Goal: Task Accomplishment & Management: Complete application form

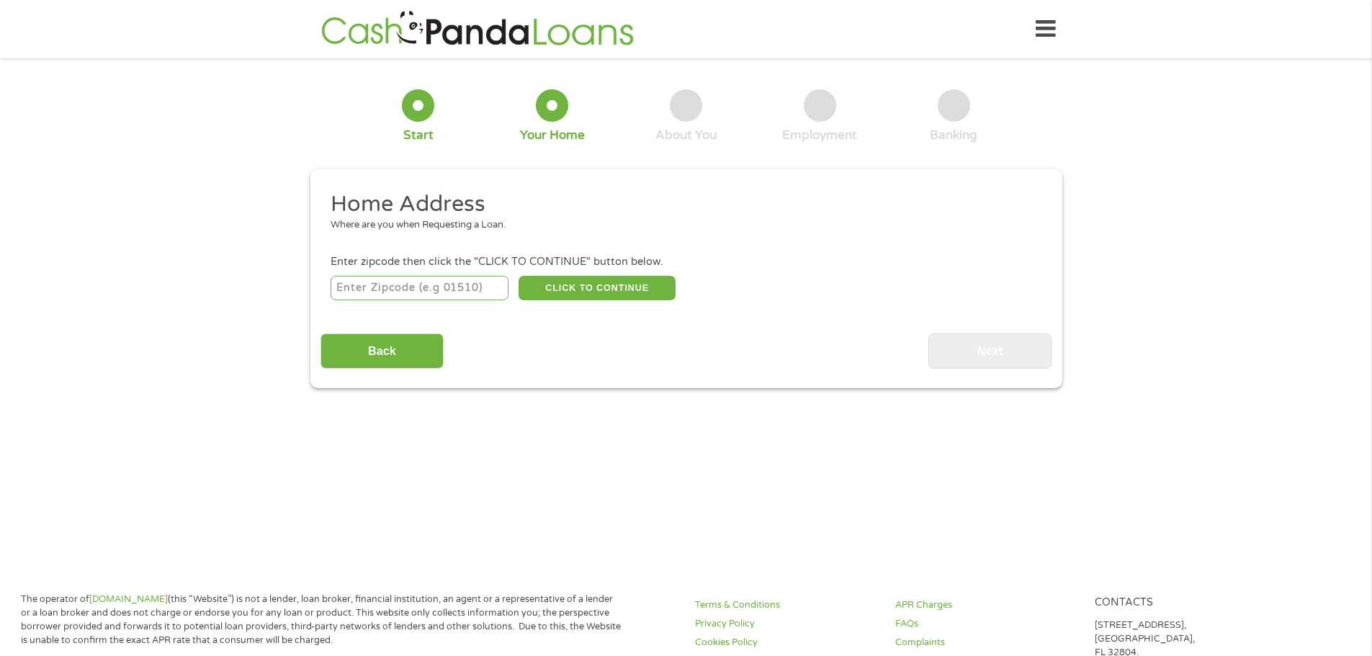
click at [448, 291] on input "number" at bounding box center [420, 288] width 178 height 24
type input "30189"
click at [585, 293] on button "CLICK TO CONTINUE" at bounding box center [597, 288] width 157 height 24
type input "30189"
type input "[GEOGRAPHIC_DATA]"
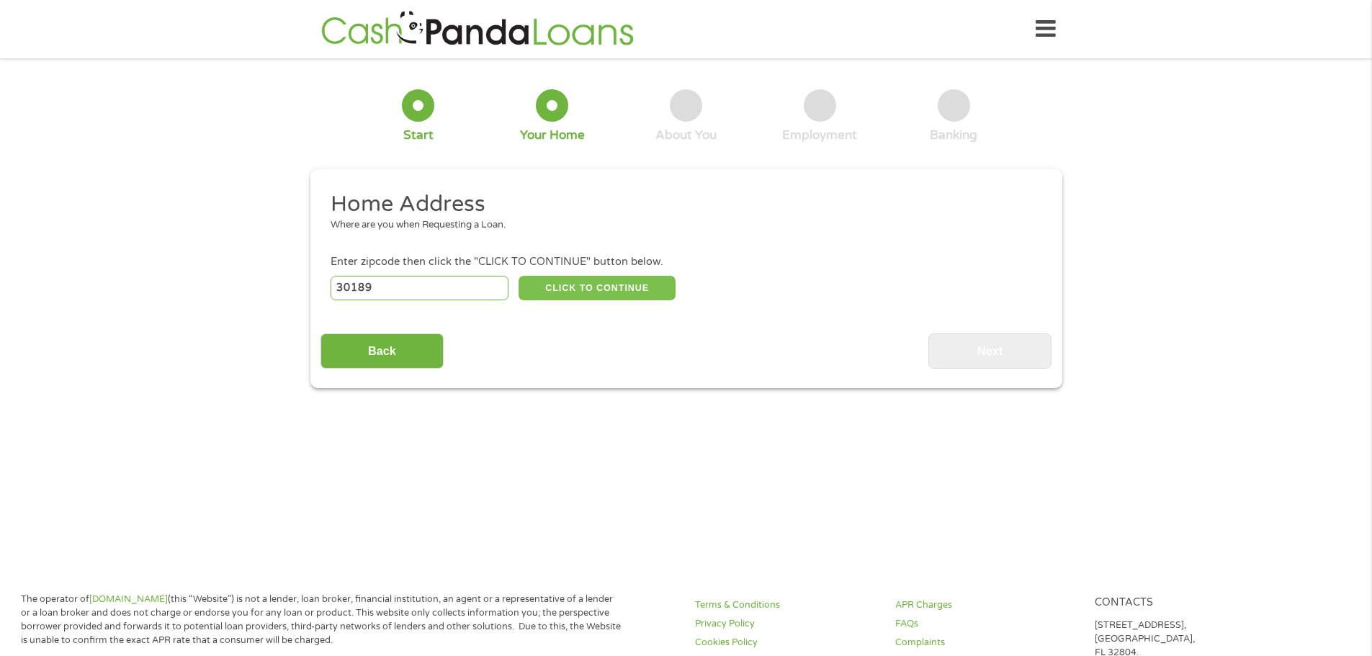
select select "[US_STATE]"
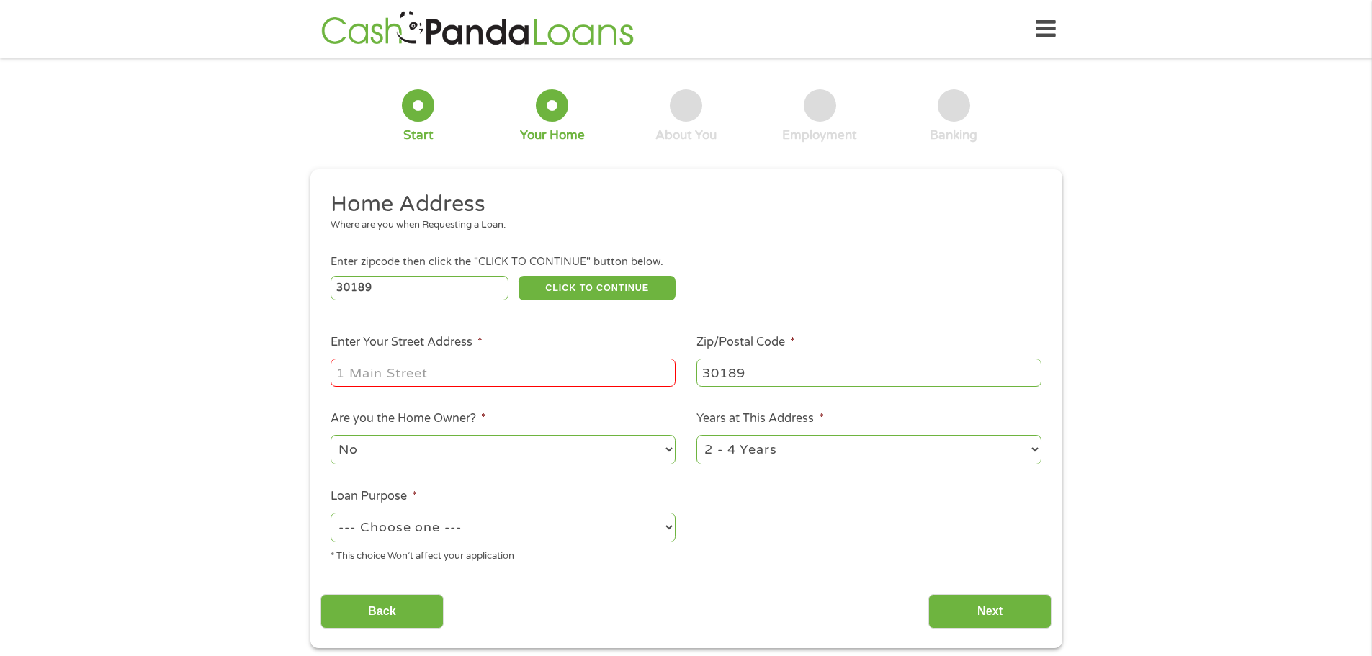
click at [518, 376] on input "Enter Your Street Address *" at bounding box center [503, 372] width 345 height 27
type input "[STREET_ADDRESS]"
click at [776, 447] on select "1 Year or less 1 - 2 Years 2 - 4 Years Over 4 Years" at bounding box center [869, 450] width 345 height 30
select select "60months"
click at [697, 435] on select "1 Year or less 1 - 2 Years 2 - 4 Years Over 4 Years" at bounding box center [869, 450] width 345 height 30
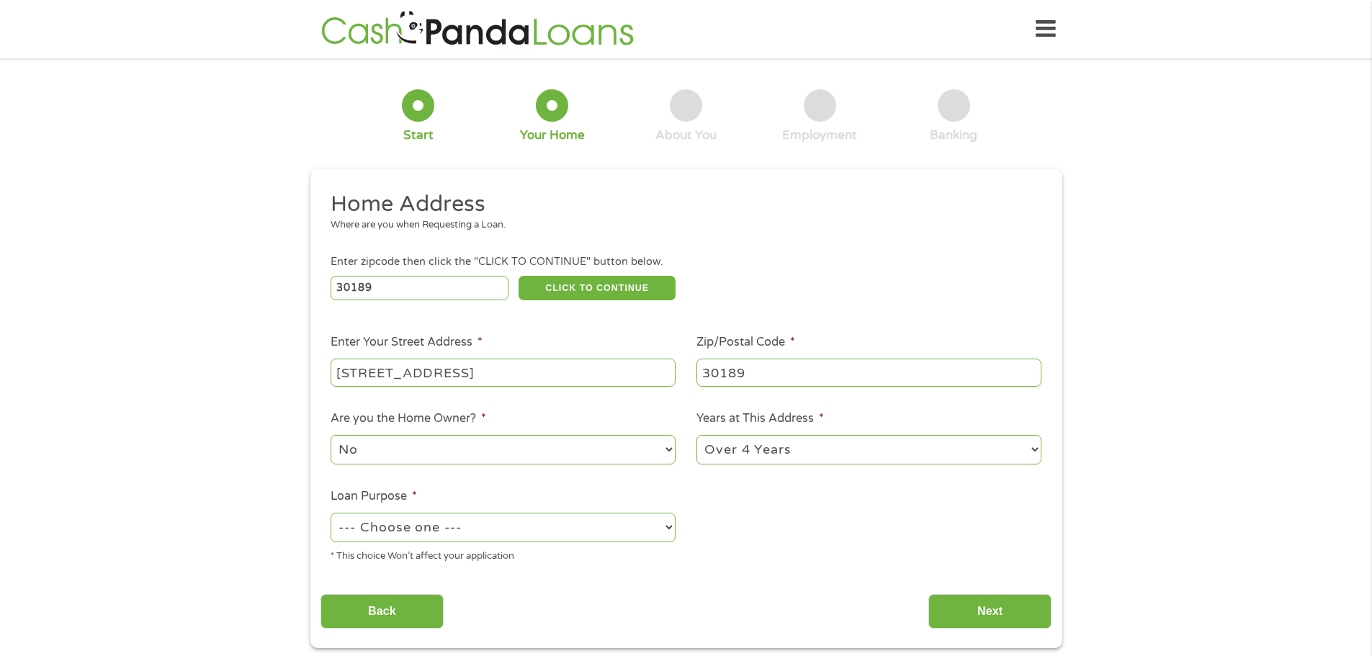
click at [599, 519] on select "--- Choose one --- Pay Bills Debt Consolidation Home Improvement Major Purchase…" at bounding box center [503, 528] width 345 height 30
select select "paybills"
click at [331, 513] on select "--- Choose one --- Pay Bills Debt Consolidation Home Improvement Major Purchase…" at bounding box center [503, 528] width 345 height 30
click at [967, 624] on input "Next" at bounding box center [990, 611] width 123 height 35
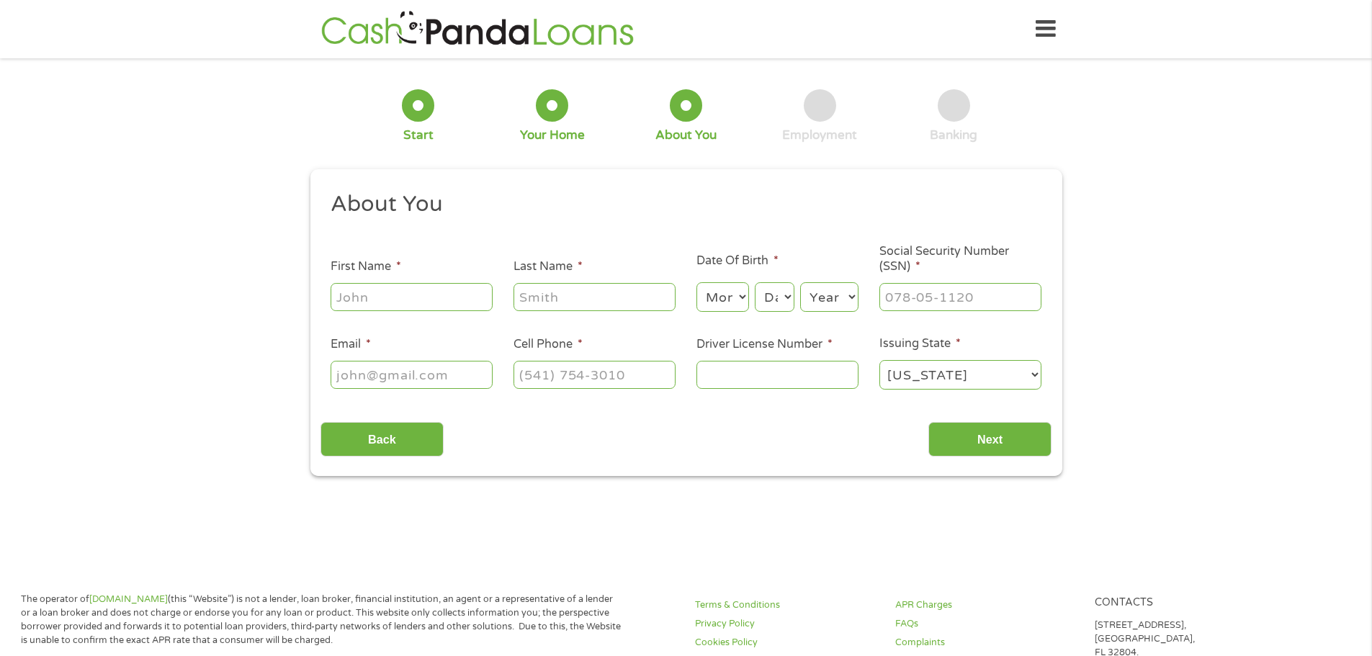
scroll to position [6, 6]
click at [467, 300] on input "First Name *" at bounding box center [412, 296] width 162 height 27
type input "Donna"
type input "Lockett"
click at [729, 302] on select "Month 1 2 3 4 5 6 7 8 9 10 11 12" at bounding box center [723, 297] width 53 height 30
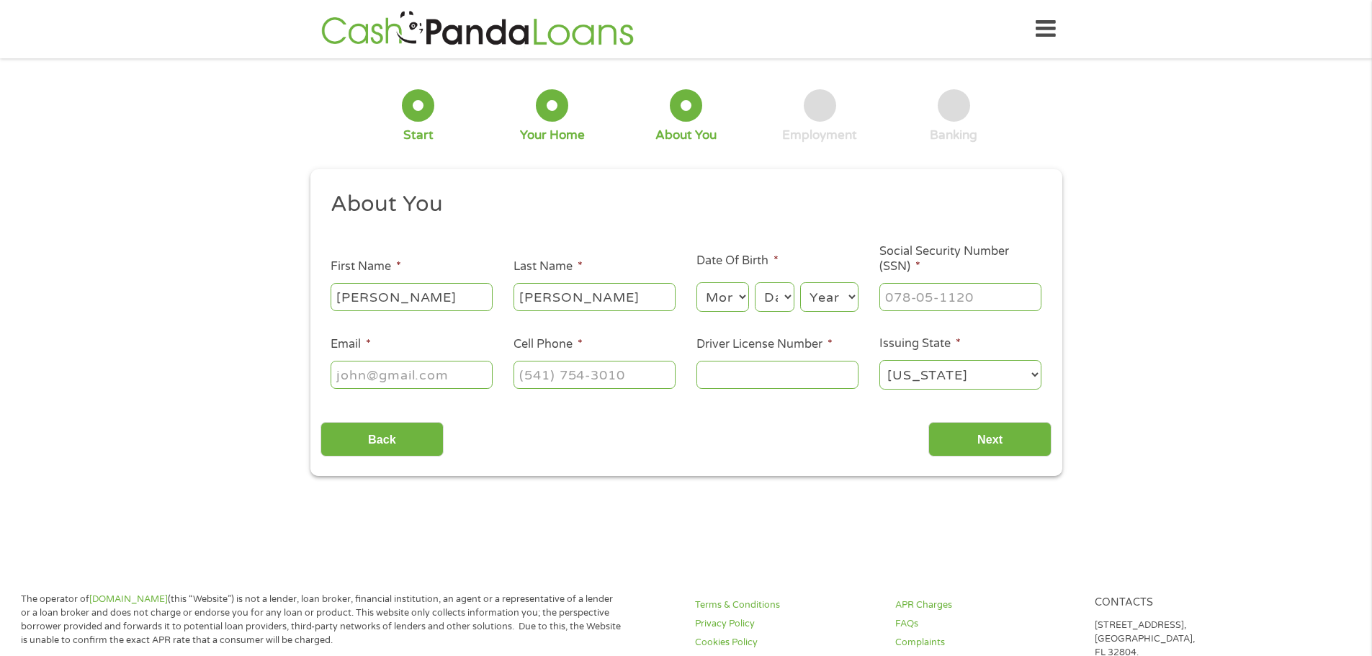
select select "4"
click at [697, 282] on select "Month 1 2 3 4 5 6 7 8 9 10 11 12" at bounding box center [723, 297] width 53 height 30
click at [782, 305] on select "Day 1 2 3 4 5 6 7 8 9 10 11 12 13 14 15 16 17 18 19 20 21 22 23 24 25 26 27 28 …" at bounding box center [774, 297] width 39 height 30
select select "2"
click at [755, 282] on select "Day 1 2 3 4 5 6 7 8 9 10 11 12 13 14 15 16 17 18 19 20 21 22 23 24 25 26 27 28 …" at bounding box center [774, 297] width 39 height 30
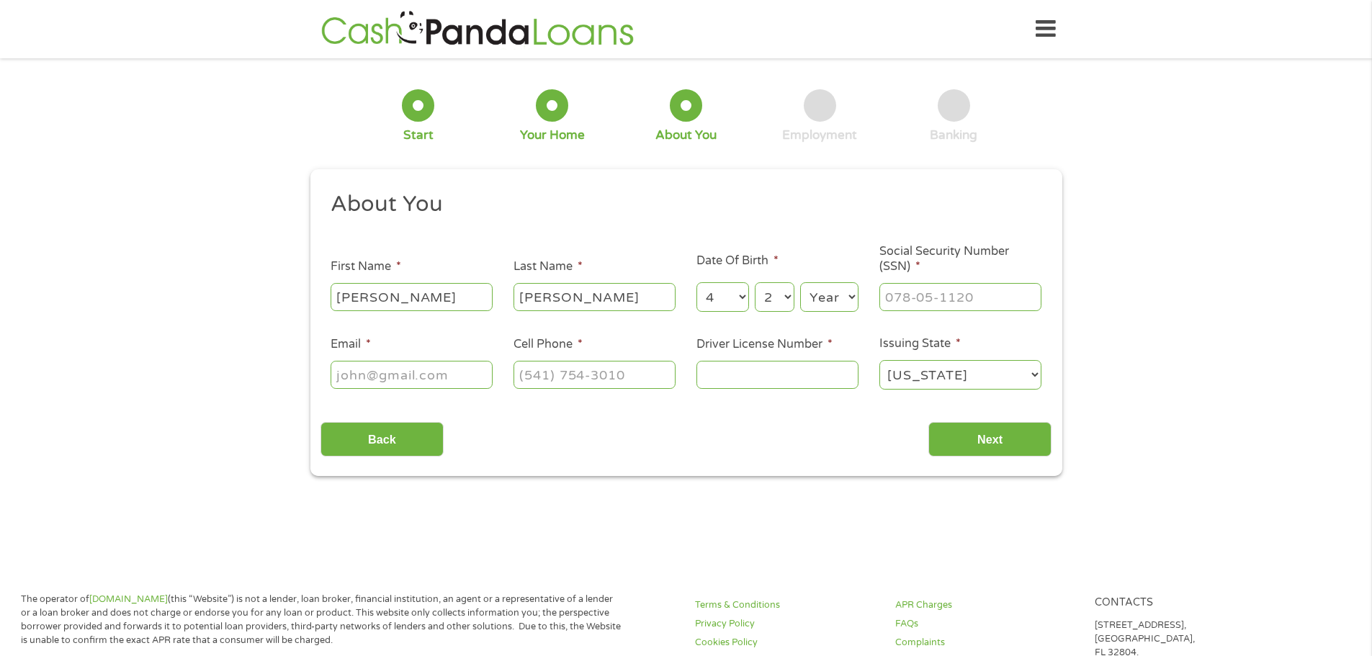
click at [834, 305] on select "Year 2007 2006 2005 2004 2003 2002 2001 2000 1999 1998 1997 1996 1995 1994 1993…" at bounding box center [829, 297] width 58 height 30
select select "1979"
click at [800, 282] on select "Year 2007 2006 2005 2004 2003 2002 2001 2000 1999 1998 1997 1996 1995 1994 1993…" at bounding box center [829, 297] width 58 height 30
click at [913, 300] on input "___-__-____" at bounding box center [961, 296] width 162 height 27
type input "___-25-5616"
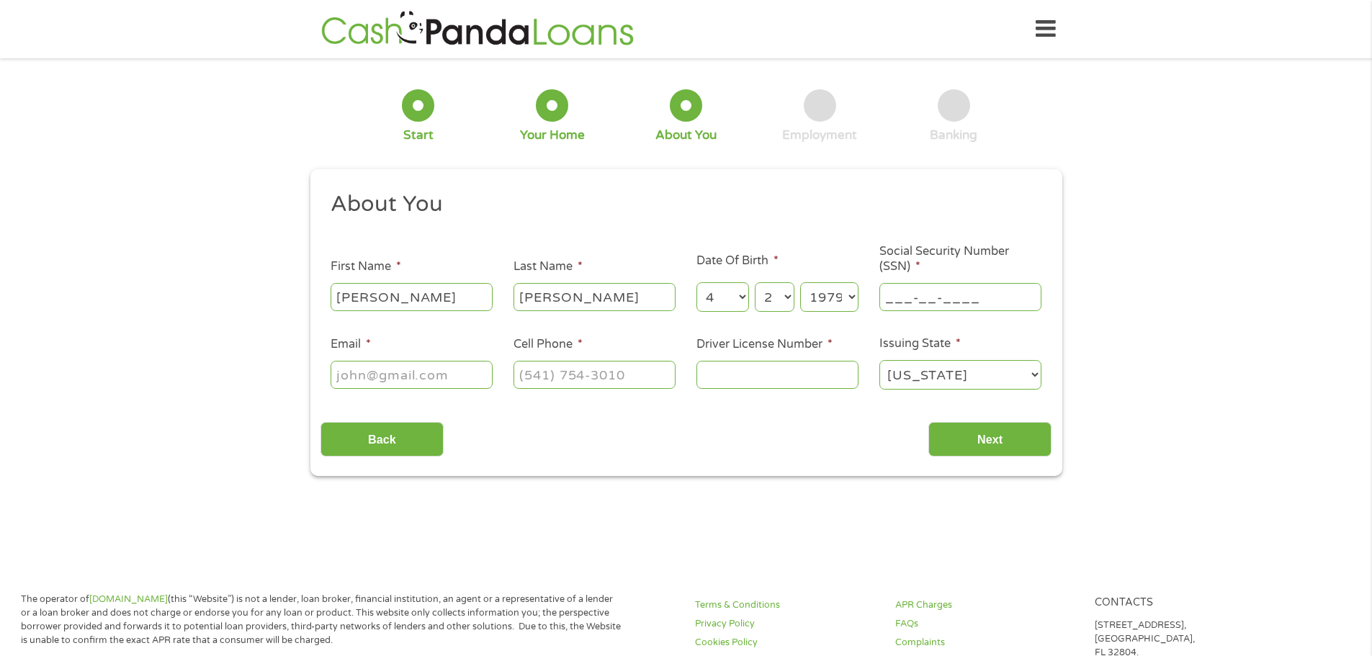
click at [930, 305] on input "___-__-____" at bounding box center [961, 296] width 162 height 27
type input "255-61-6105"
click at [434, 379] on input "Email *" at bounding box center [412, 374] width 162 height 27
type input "Donnalockett@ymail.com"
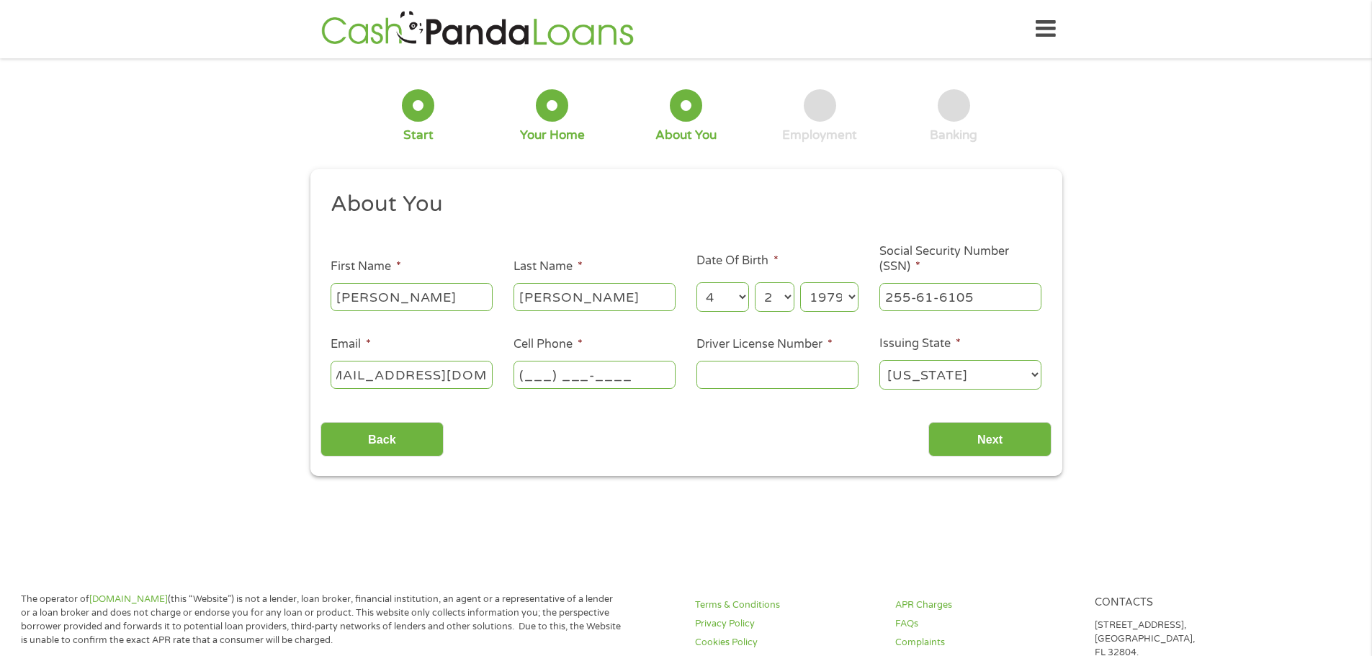
scroll to position [0, 0]
click at [542, 380] on input "(___) ___-____" at bounding box center [595, 374] width 162 height 27
click at [543, 380] on input "(___) ___-____" at bounding box center [595, 374] width 162 height 27
click at [529, 373] on input "(___) ___-____" at bounding box center [595, 374] width 162 height 27
type input "(912) 318-4126"
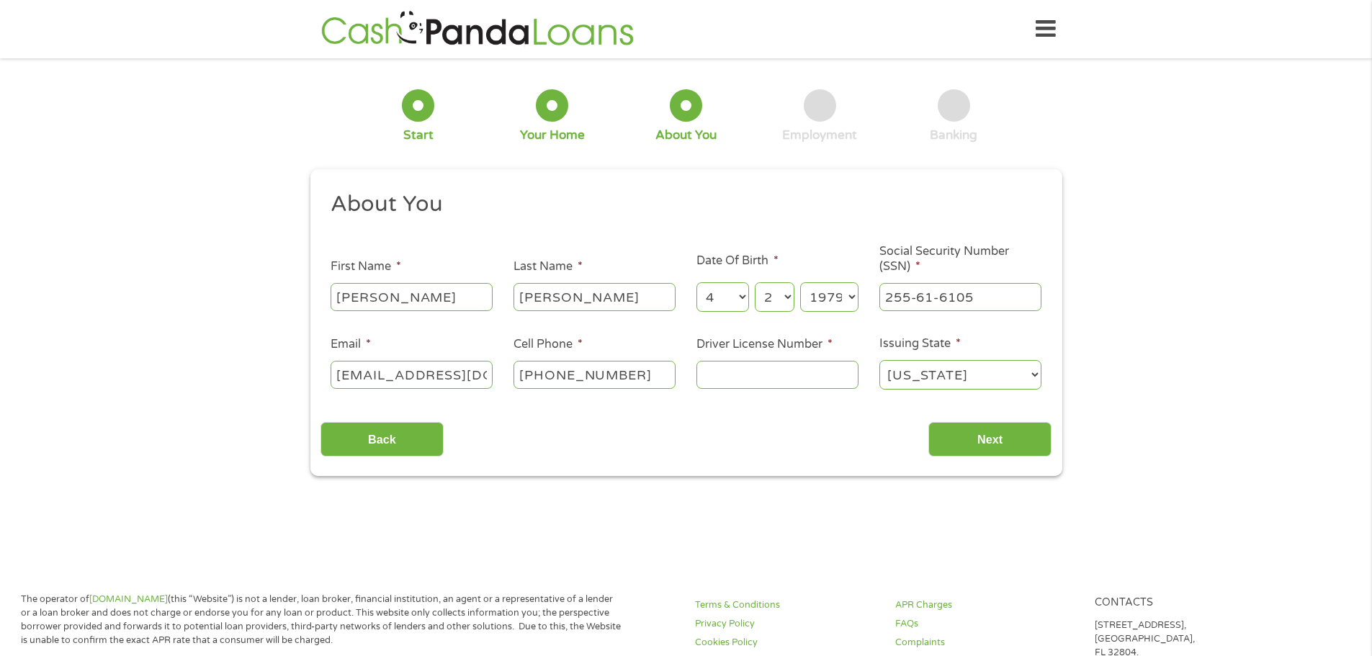
click at [715, 383] on input "Driver License Number *" at bounding box center [778, 374] width 162 height 27
type input "049747636"
click at [979, 432] on input "Next" at bounding box center [990, 439] width 123 height 35
click at [996, 439] on input "Next" at bounding box center [990, 439] width 123 height 35
click at [993, 442] on input "Next" at bounding box center [990, 439] width 123 height 35
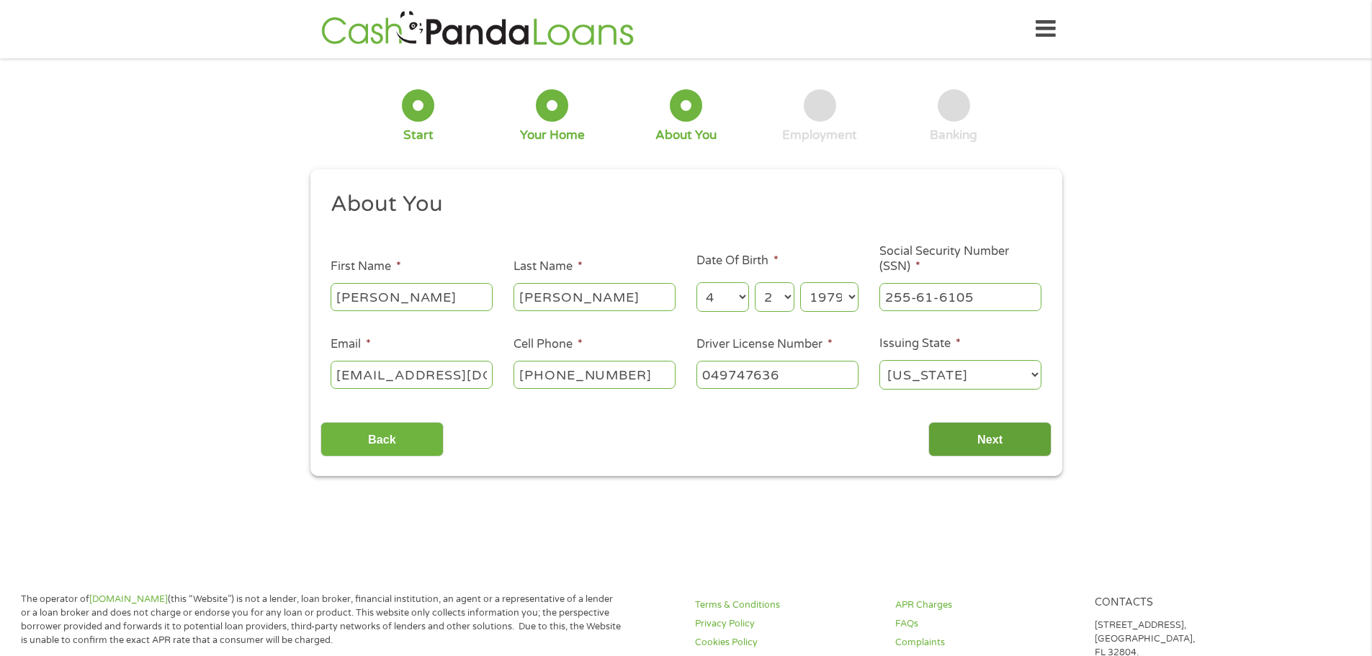
click at [1034, 442] on input "Next" at bounding box center [990, 439] width 123 height 35
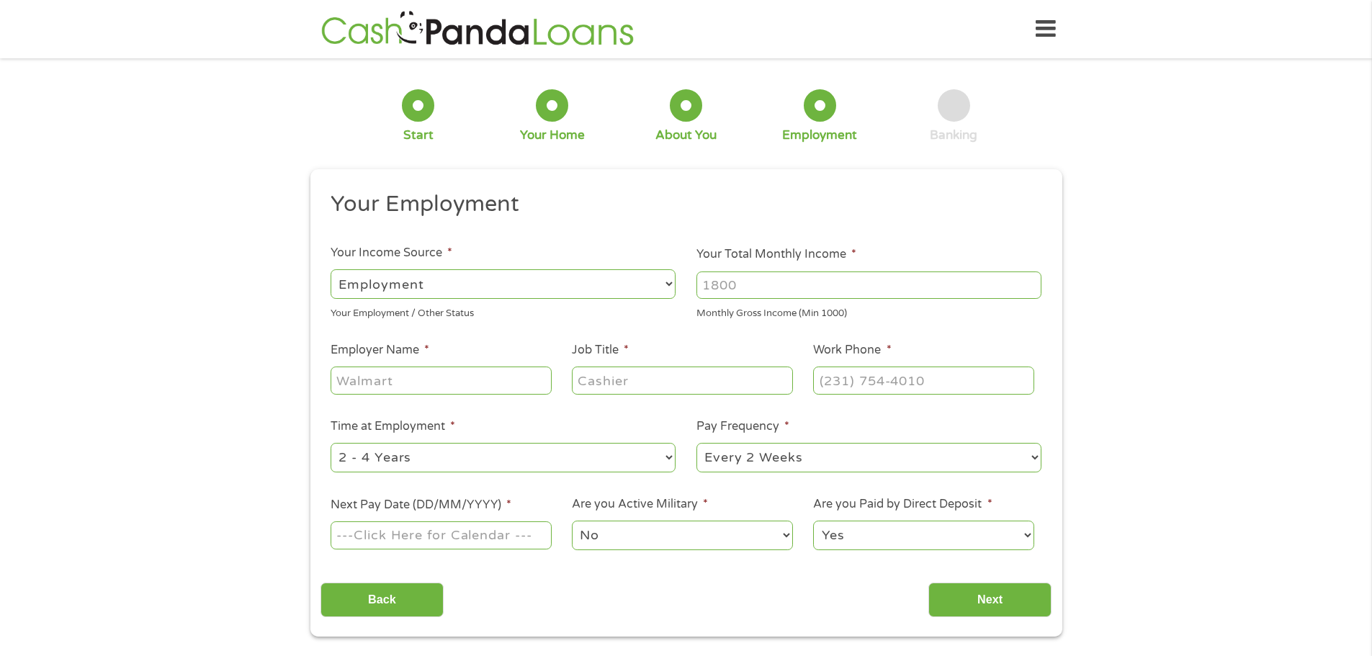
scroll to position [6, 6]
click at [728, 292] on input "Your Total Monthly Income *" at bounding box center [869, 285] width 345 height 27
type input "2700"
click at [511, 380] on input "Employer Name *" at bounding box center [441, 380] width 220 height 27
type input "Metronet"
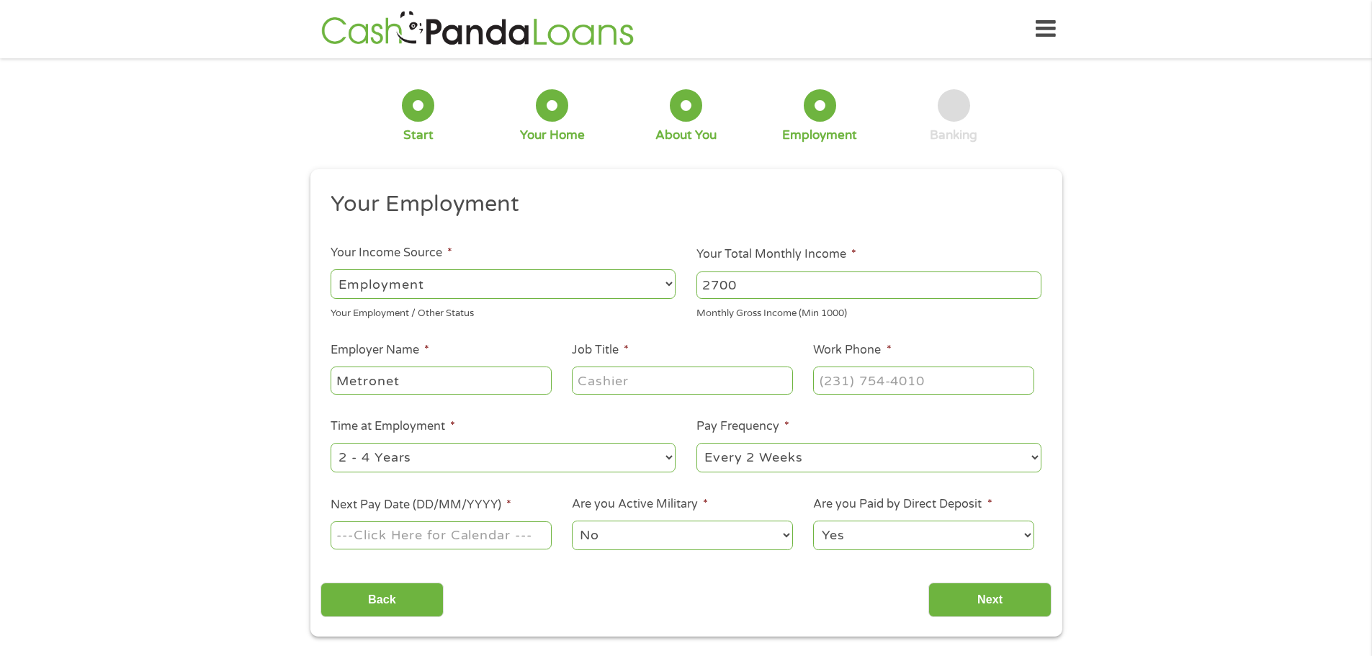
click at [644, 385] on input "Job Title *" at bounding box center [682, 380] width 220 height 27
type input "Customer service"
click at [839, 382] on input "(___) ___-____" at bounding box center [923, 380] width 220 height 27
type input "(912) 318-4126"
click at [483, 460] on select "--- Choose one --- 1 Year or less 1 - 2 Years 2 - 4 Years Over 4 Years" at bounding box center [503, 458] width 345 height 30
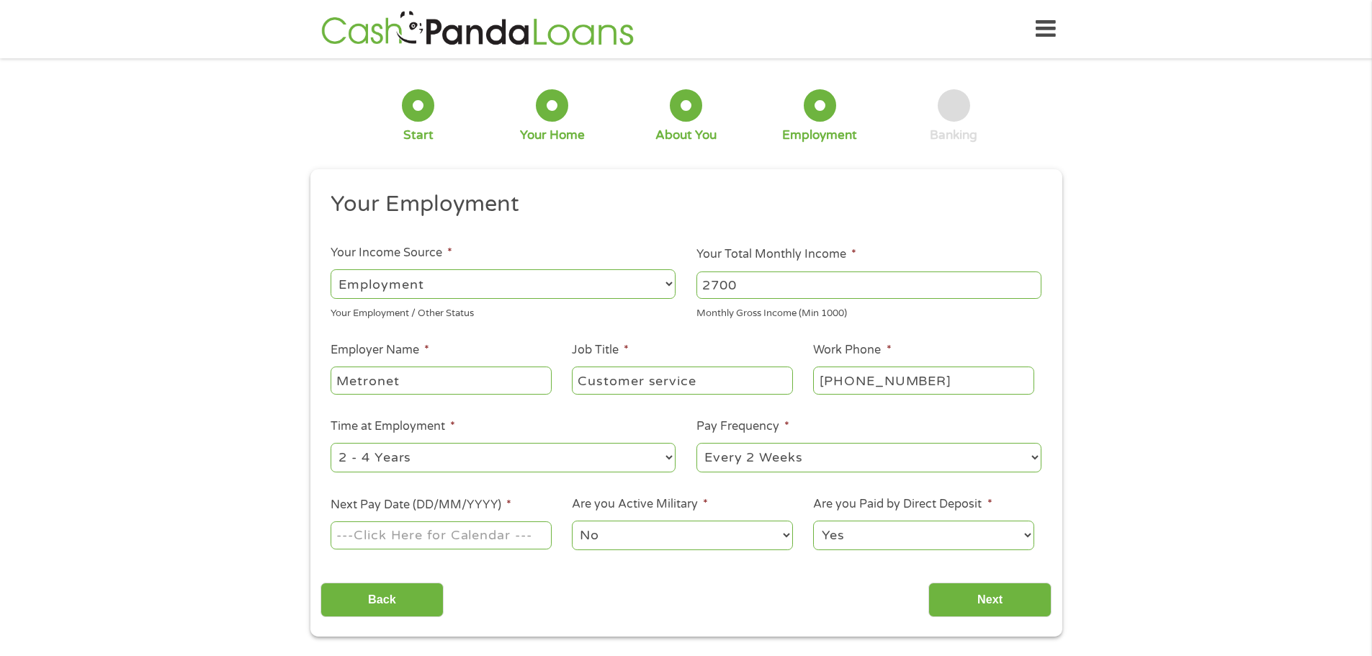
select select "60months"
click at [331, 443] on select "--- Choose one --- 1 Year or less 1 - 2 Years 2 - 4 Years Over 4 Years" at bounding box center [503, 458] width 345 height 30
click at [774, 464] on select "--- Choose one --- Every 2 Weeks Every Week Monthly Semi-Monthly" at bounding box center [869, 458] width 345 height 30
select select "weekly"
click at [697, 443] on select "--- Choose one --- Every 2 Weeks Every Week Monthly Semi-Monthly" at bounding box center [869, 458] width 345 height 30
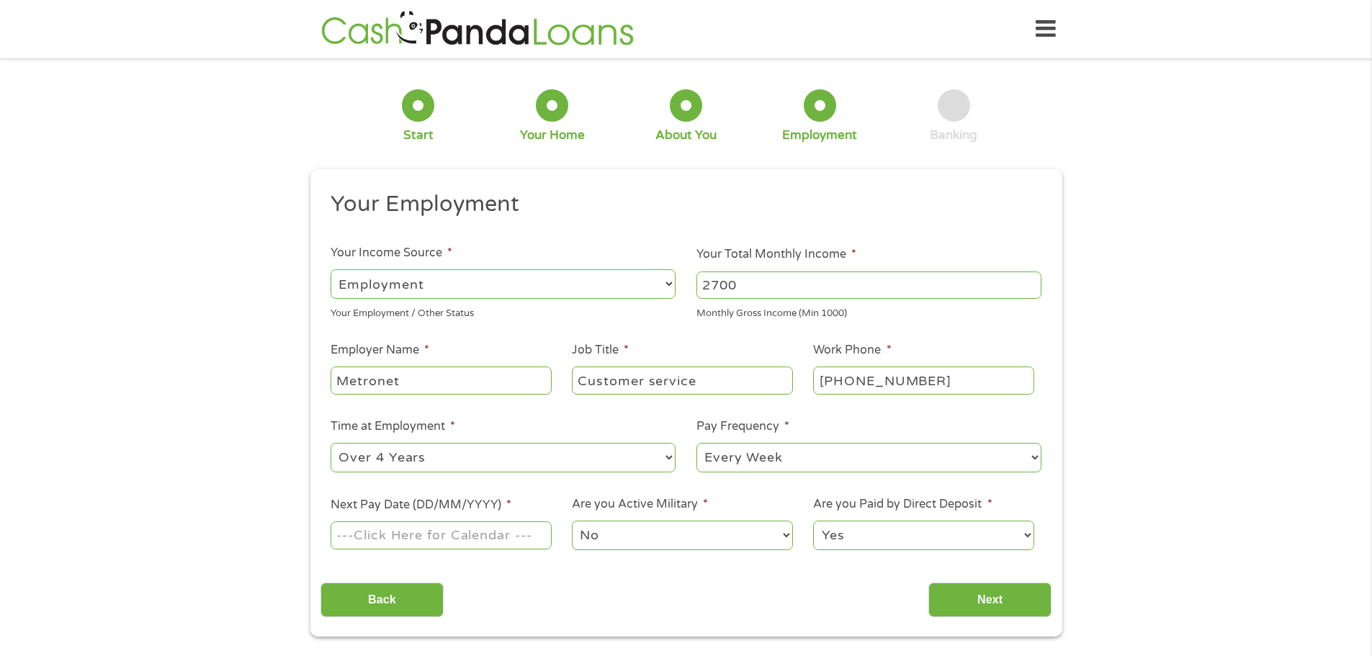
click at [419, 540] on input "Next Pay Date (DD/MM/YYYY) *" at bounding box center [441, 535] width 220 height 27
type input "10/10/2025"
click at [991, 600] on input "Next" at bounding box center [990, 600] width 123 height 35
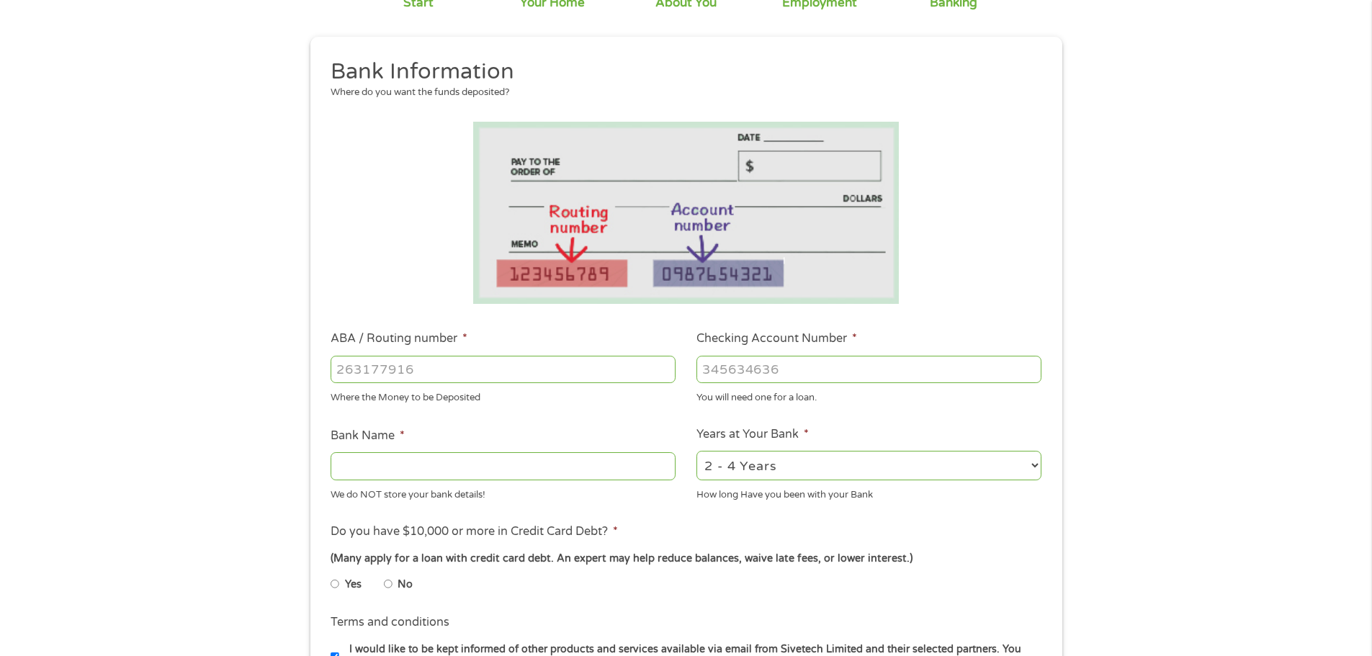
scroll to position [144, 0]
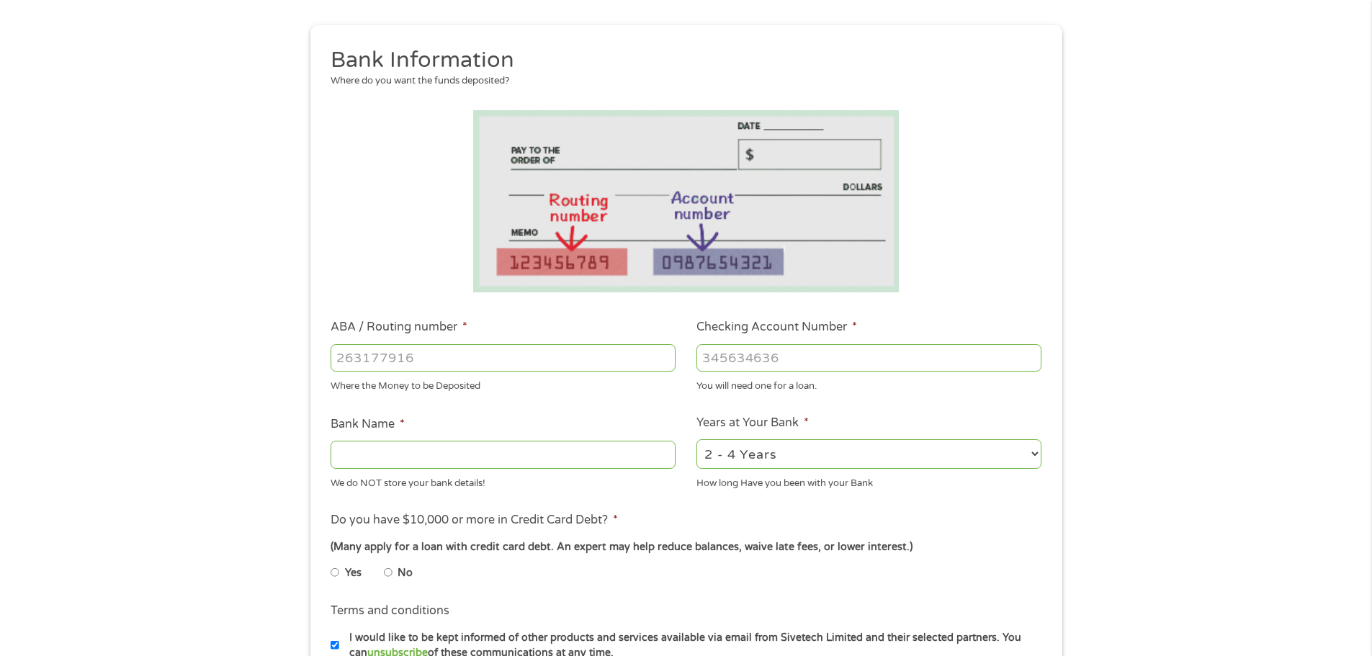
click at [462, 362] on input "ABA / Routing number *" at bounding box center [503, 357] width 345 height 27
type input "031101279"
type input "THE BANCORP BANK"
type input "031101279"
click at [735, 359] on input "Checking Account Number *" at bounding box center [869, 357] width 345 height 27
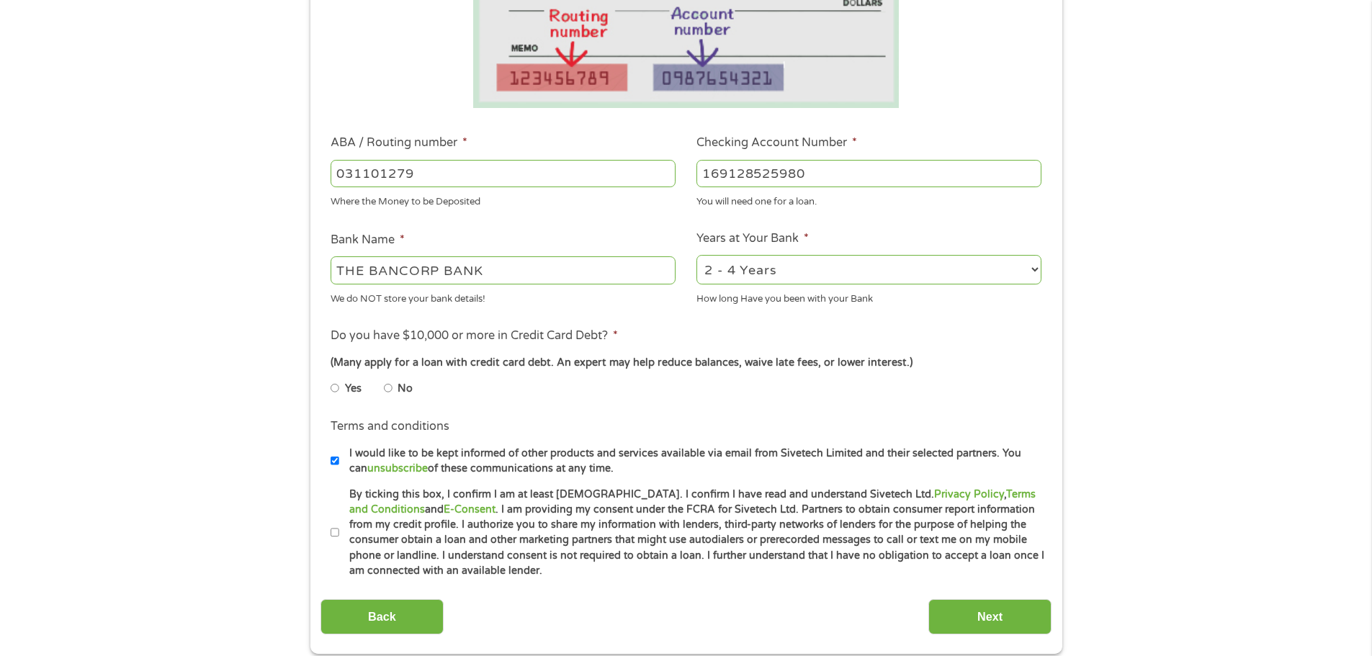
scroll to position [360, 0]
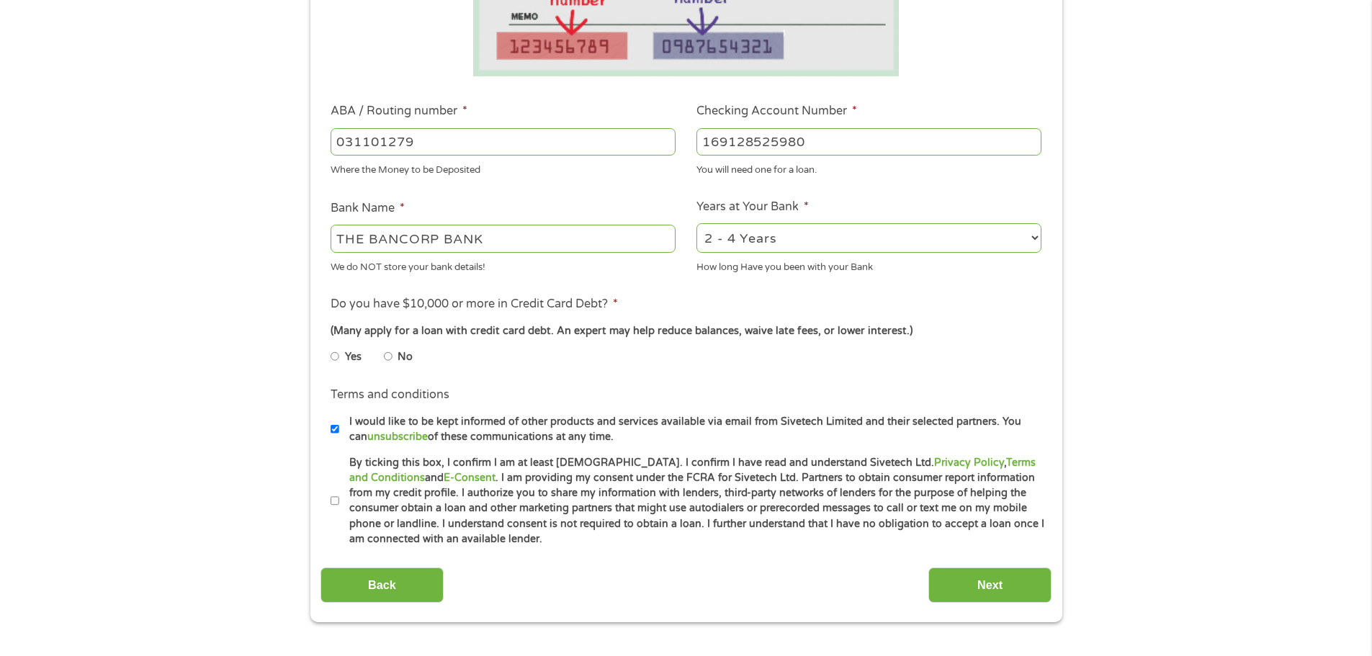
type input "169128525980"
click at [334, 359] on input "Yes" at bounding box center [335, 356] width 9 height 23
radio input "true"
click at [385, 354] on input "No" at bounding box center [388, 356] width 9 height 23
radio input "true"
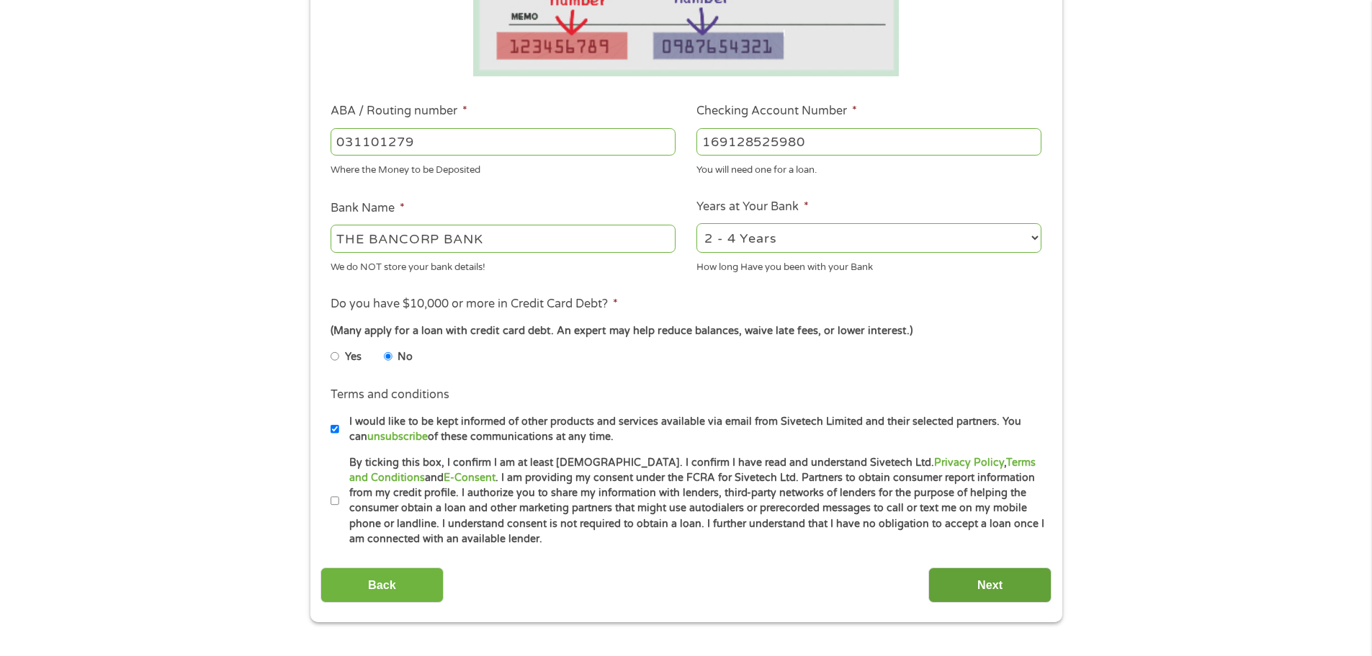
click at [1006, 593] on input "Next" at bounding box center [990, 585] width 123 height 35
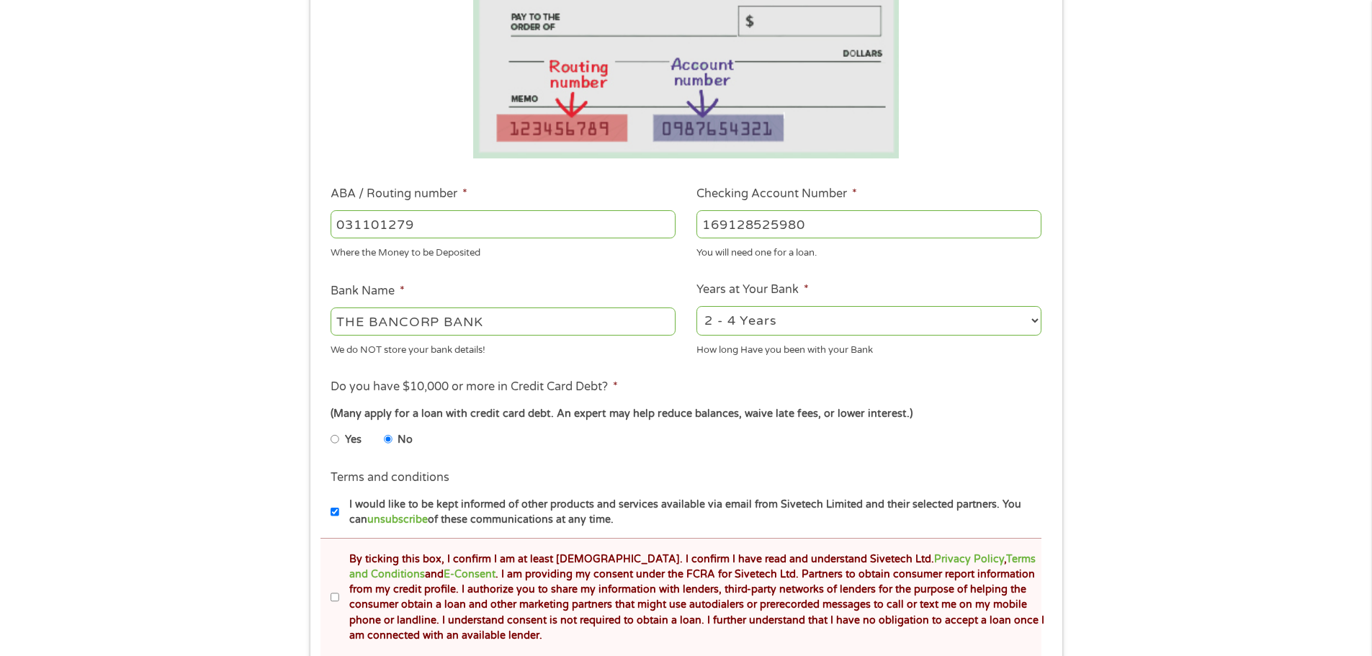
scroll to position [504, 0]
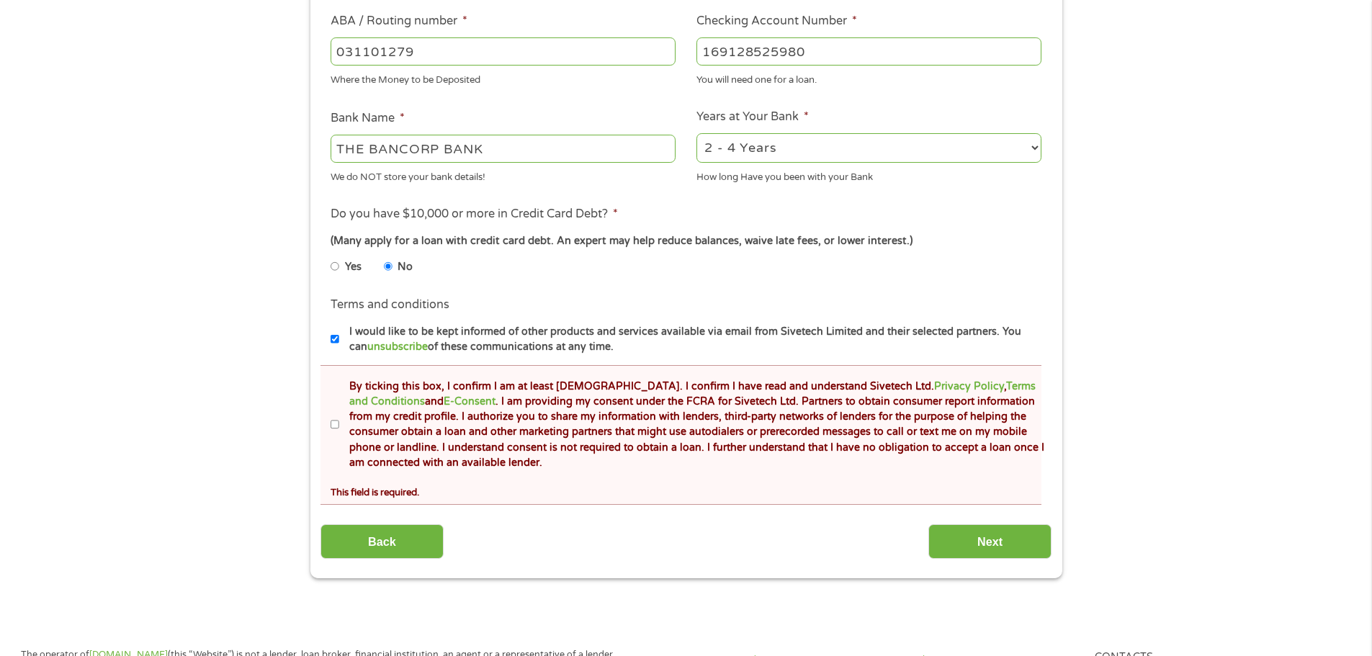
click at [338, 427] on input "By ticking this box, I confirm I am at least 18 years old. I confirm I have rea…" at bounding box center [335, 424] width 9 height 23
checkbox input "true"
click at [1009, 547] on input "Next" at bounding box center [990, 541] width 123 height 35
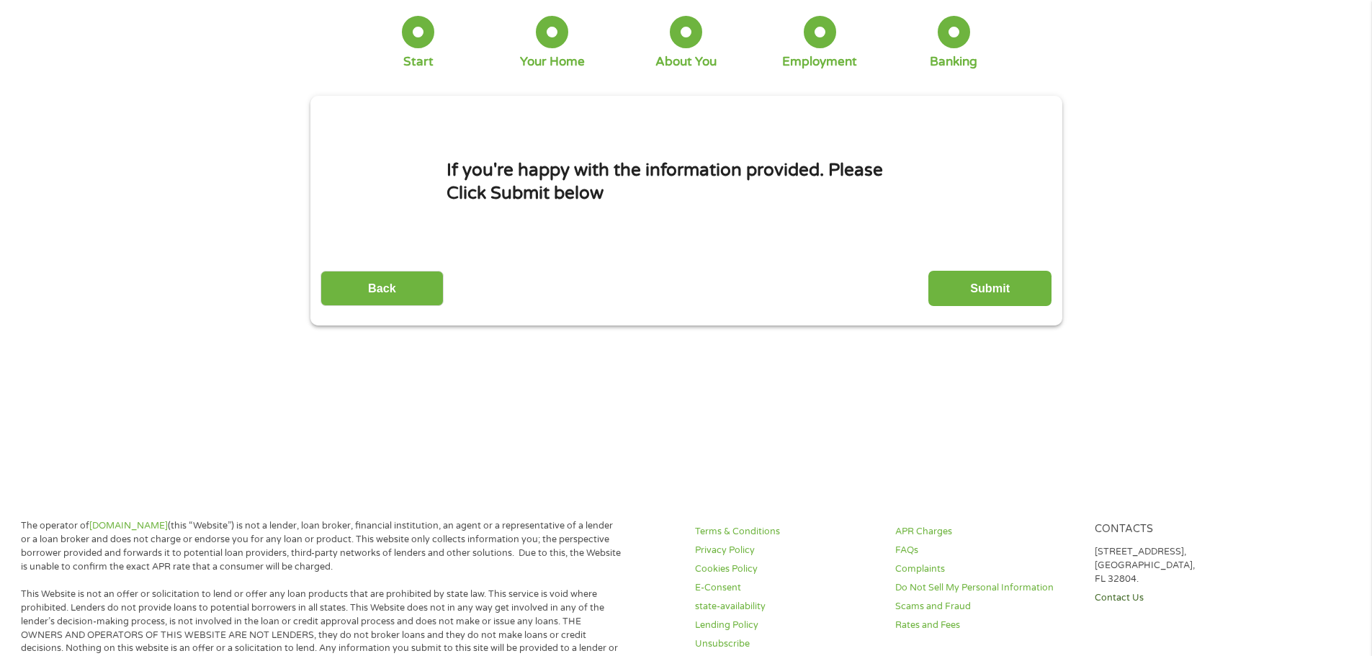
scroll to position [0, 0]
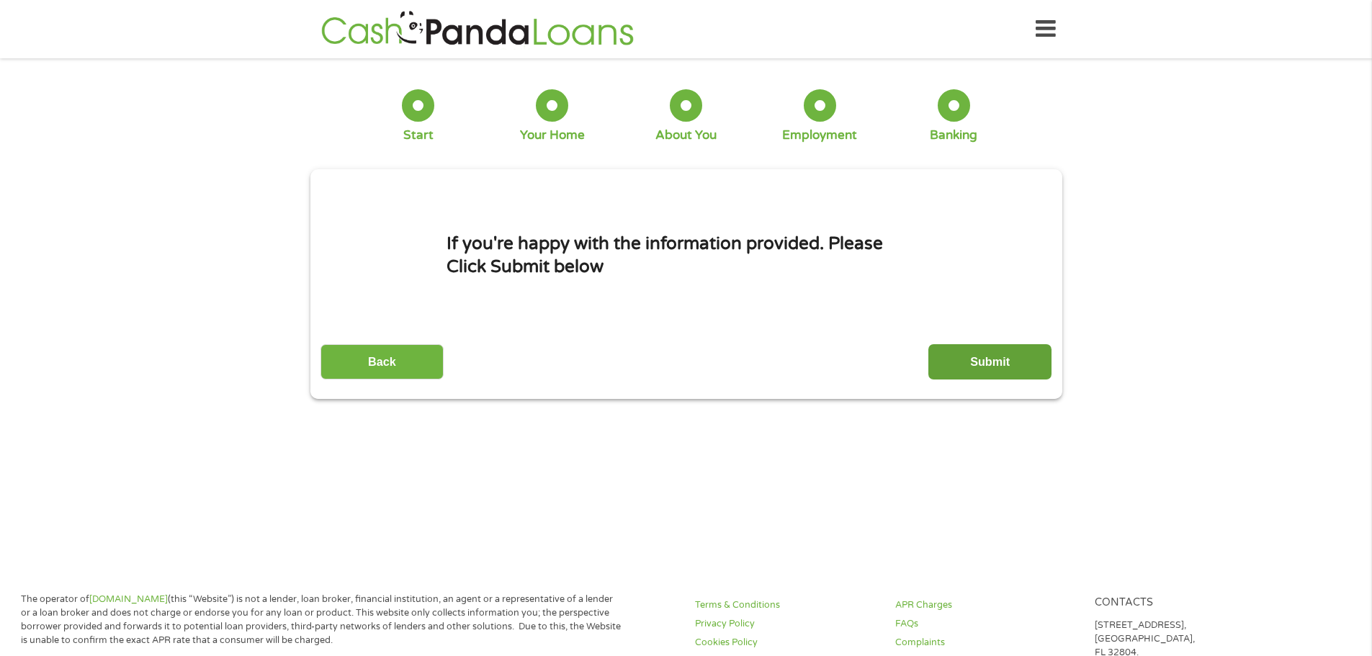
click at [992, 368] on input "Submit" at bounding box center [990, 361] width 123 height 35
